Goal: Transaction & Acquisition: Purchase product/service

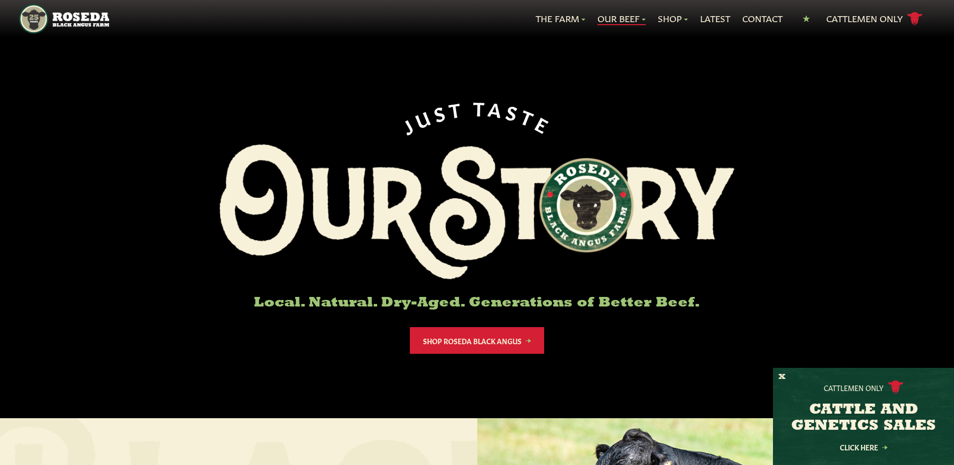
click at [638, 18] on link "Our Beef" at bounding box center [622, 18] width 48 height 13
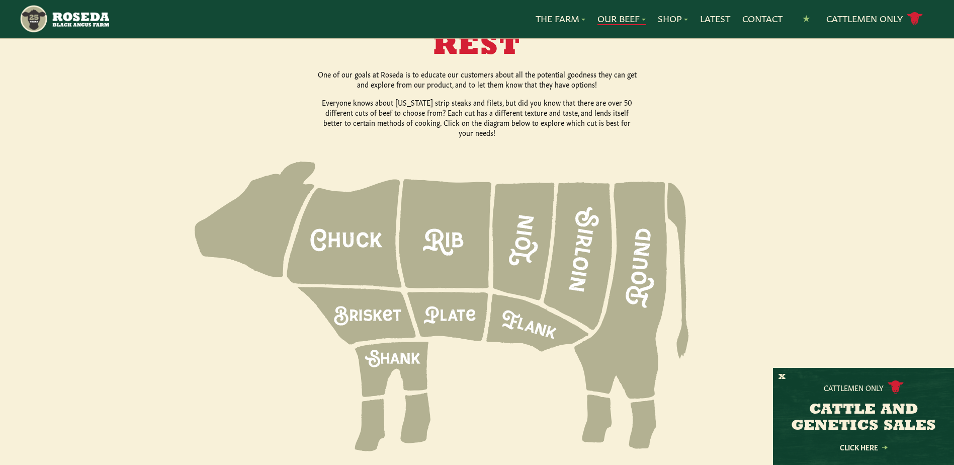
scroll to position [1308, 0]
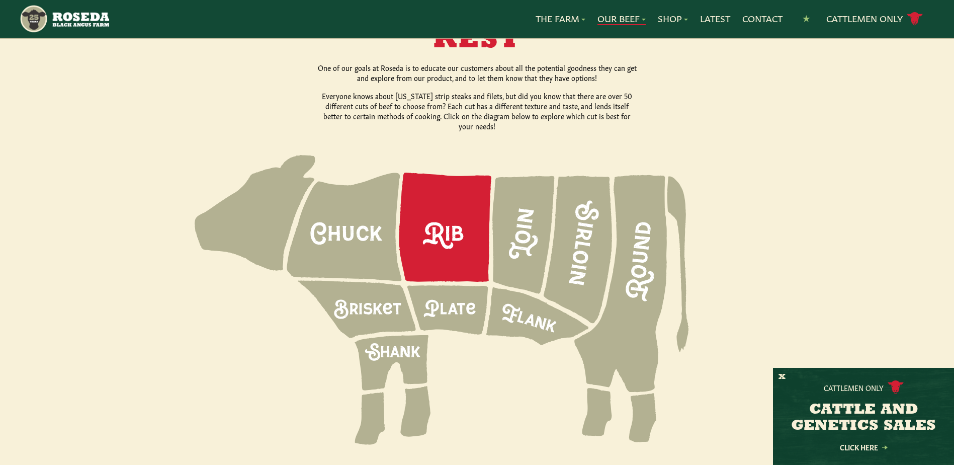
click at [452, 218] on icon at bounding box center [445, 227] width 93 height 109
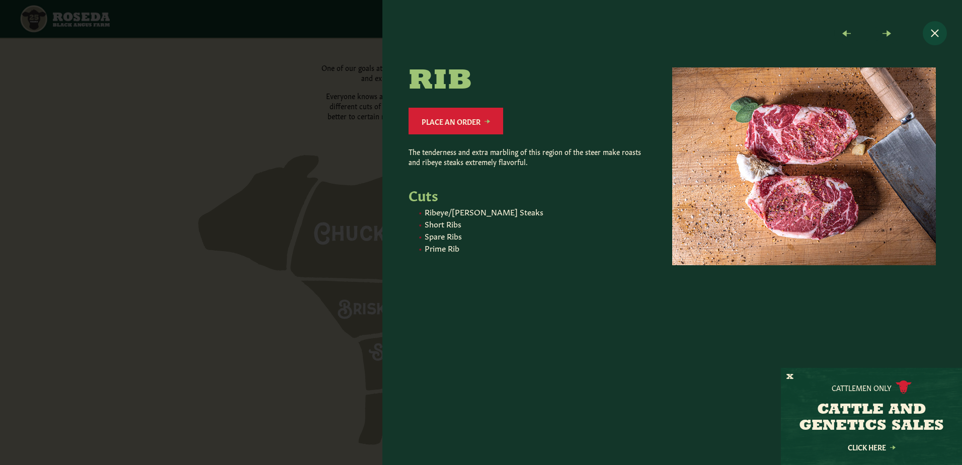
click at [937, 37] on button "Close modal" at bounding box center [935, 33] width 24 height 24
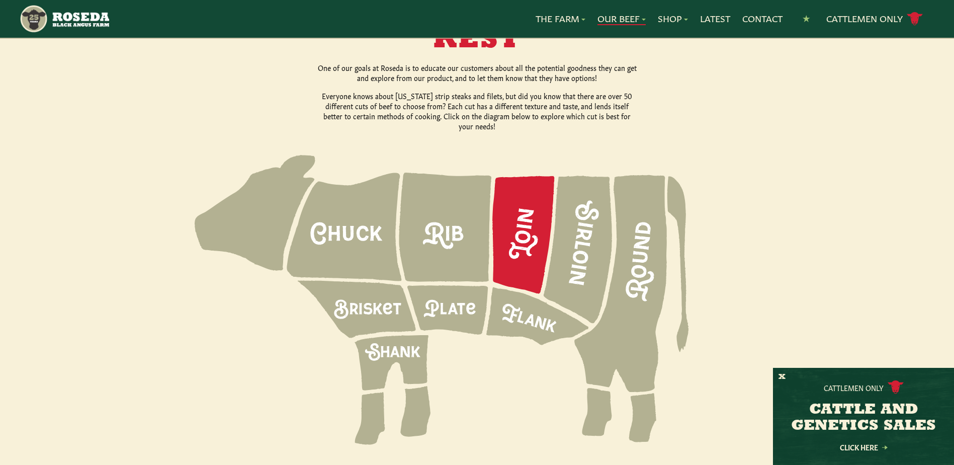
click at [522, 211] on icon at bounding box center [523, 235] width 62 height 118
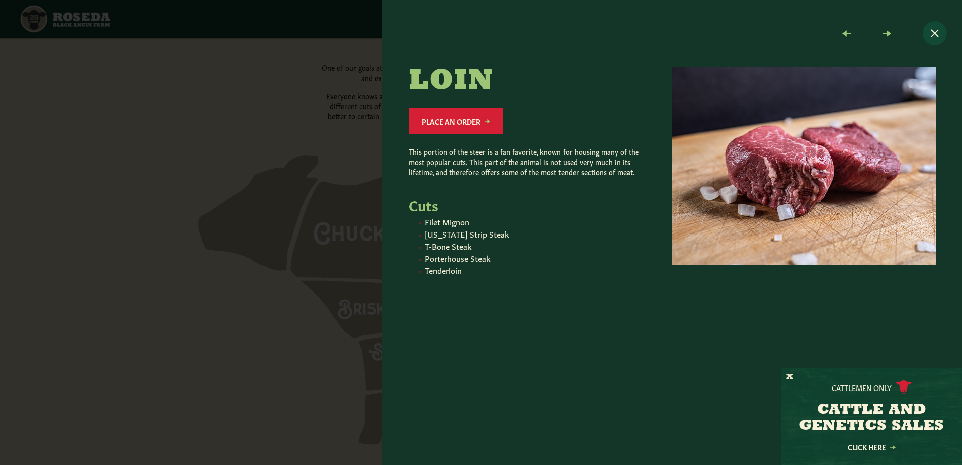
click at [936, 36] on button "Close modal" at bounding box center [935, 33] width 24 height 24
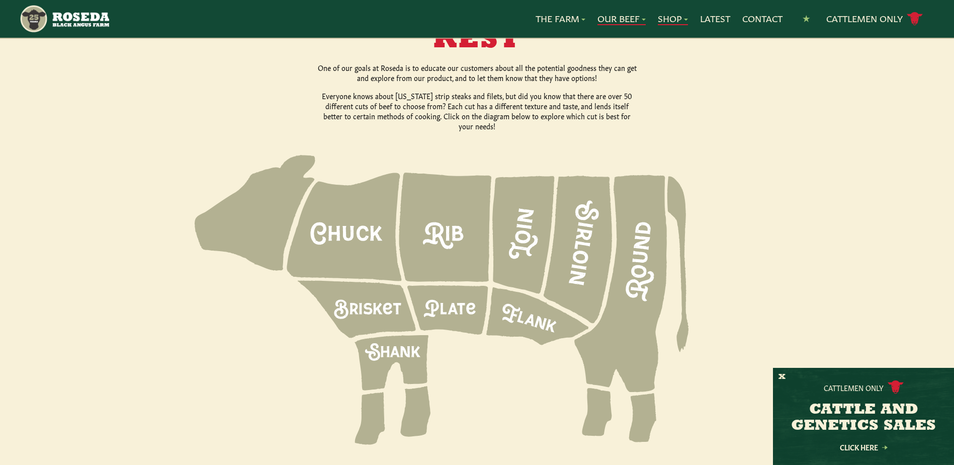
click at [684, 21] on link "Shop" at bounding box center [673, 18] width 30 height 13
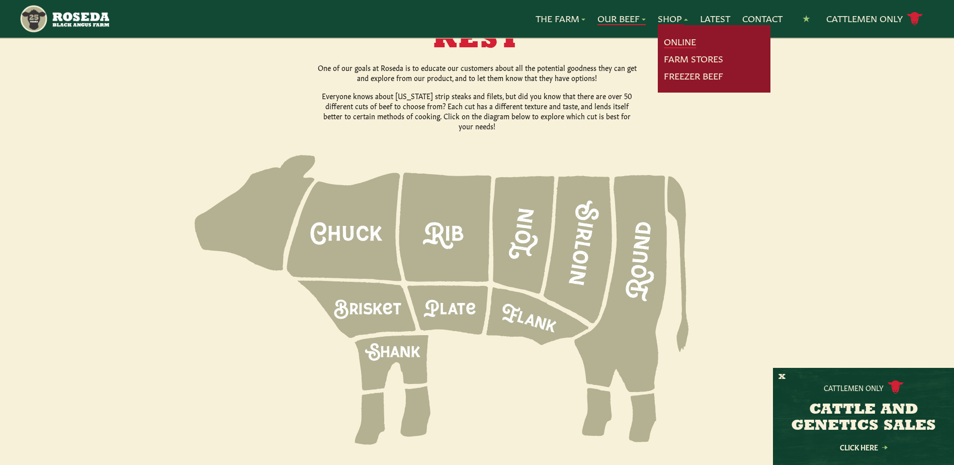
click at [682, 39] on link "Online" at bounding box center [680, 41] width 32 height 13
